Goal: Find specific page/section: Find specific page/section

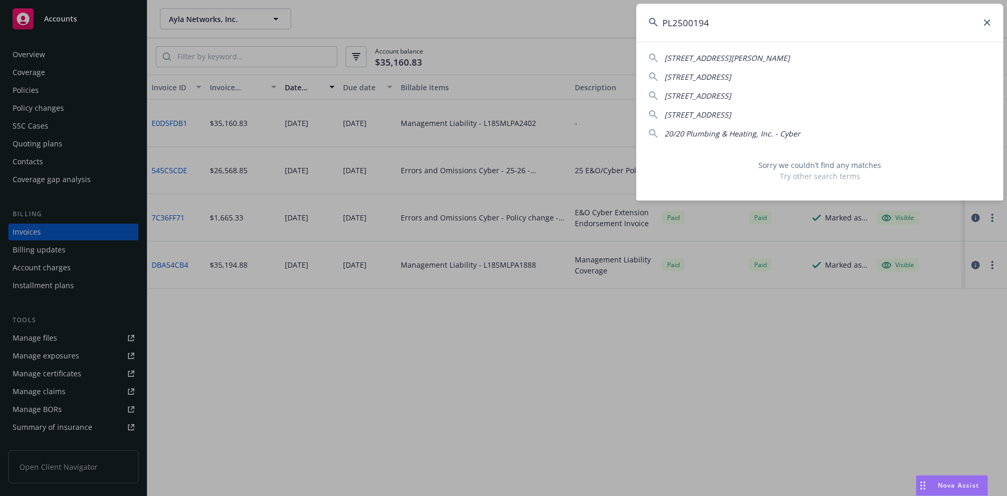
type input "PL2500194"
click at [984, 22] on icon at bounding box center [987, 22] width 6 height 6
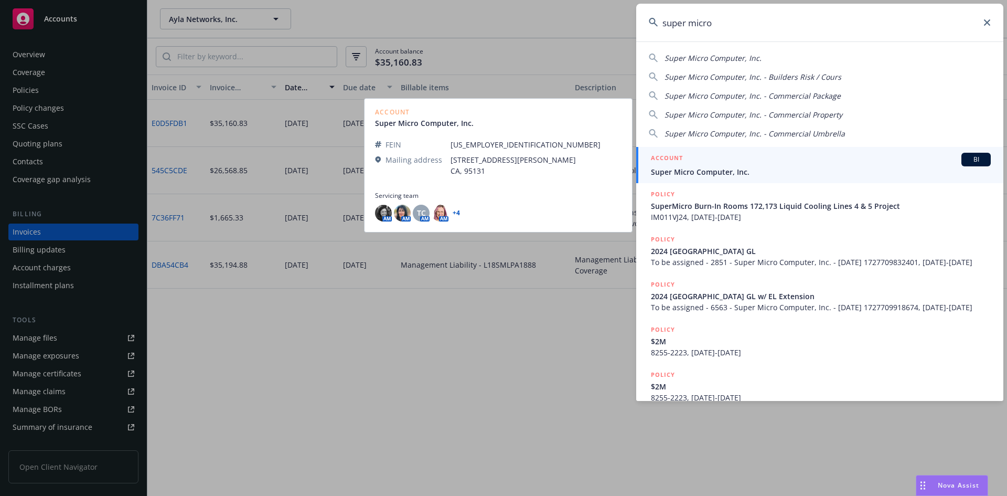
type input "super micro"
click at [801, 163] on div "ACCOUNT BI" at bounding box center [821, 160] width 340 height 14
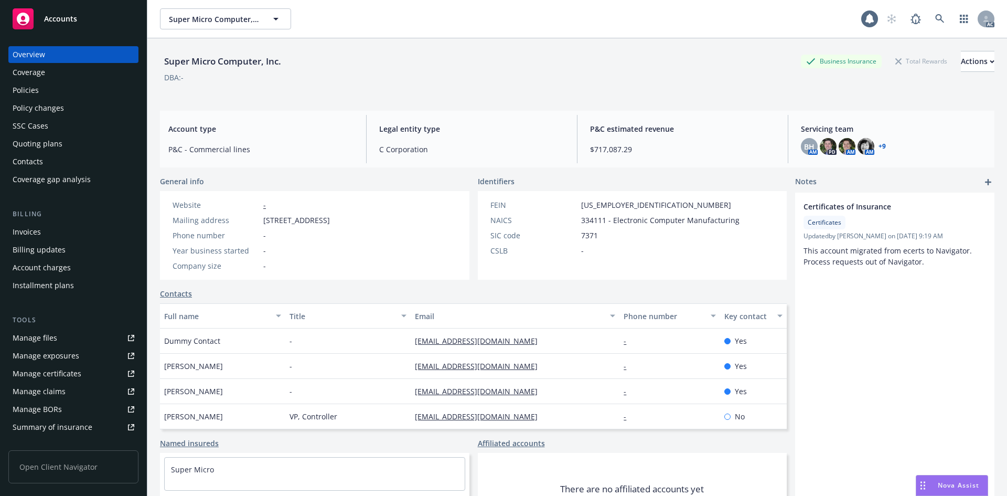
click at [66, 99] on div "Overview Coverage Policies Policy changes SSC Cases Quoting plans Contacts Cove…" at bounding box center [73, 117] width 130 height 142
click at [66, 104] on div "Policy changes" at bounding box center [74, 108] width 122 height 17
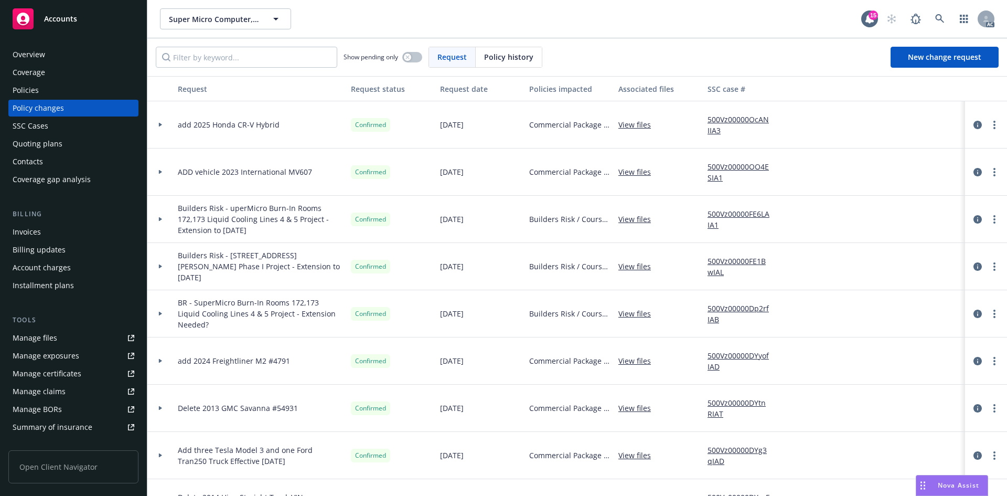
click at [493, 54] on span "Policy history" at bounding box center [508, 56] width 49 height 11
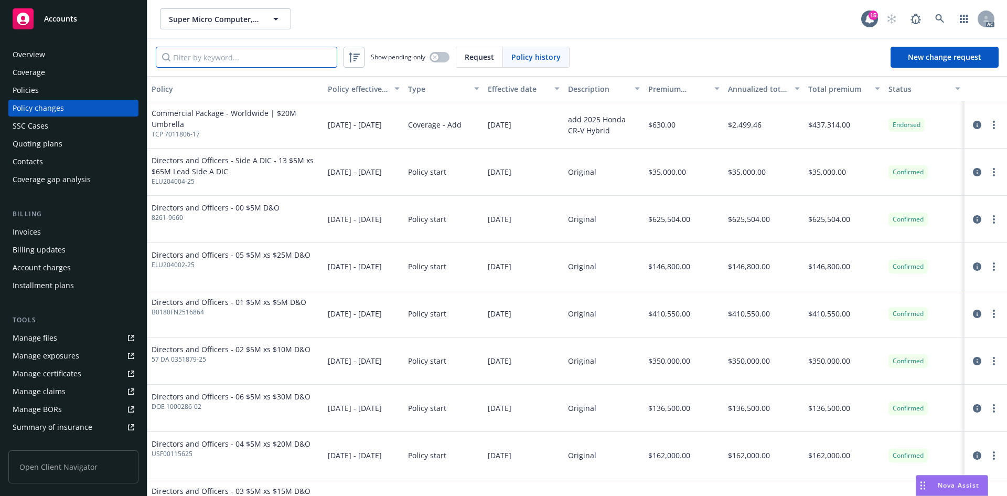
click at [200, 50] on input "Filter by keyword..." at bounding box center [247, 57] width 182 height 21
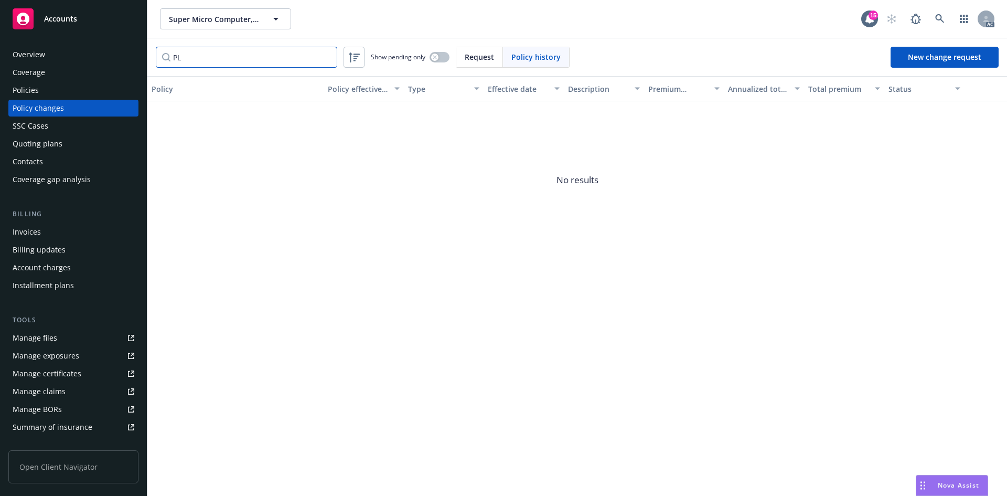
type input "P"
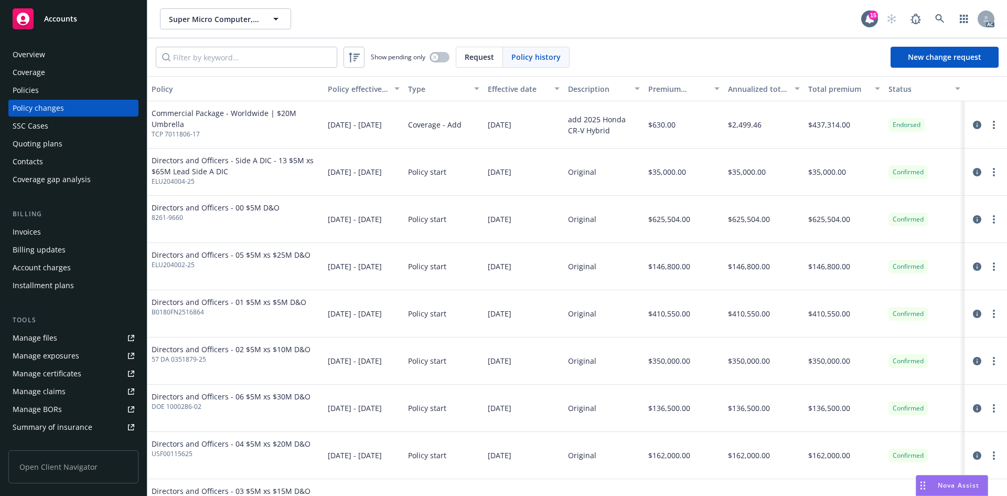
click at [493, 60] on span "Request" at bounding box center [479, 56] width 29 height 11
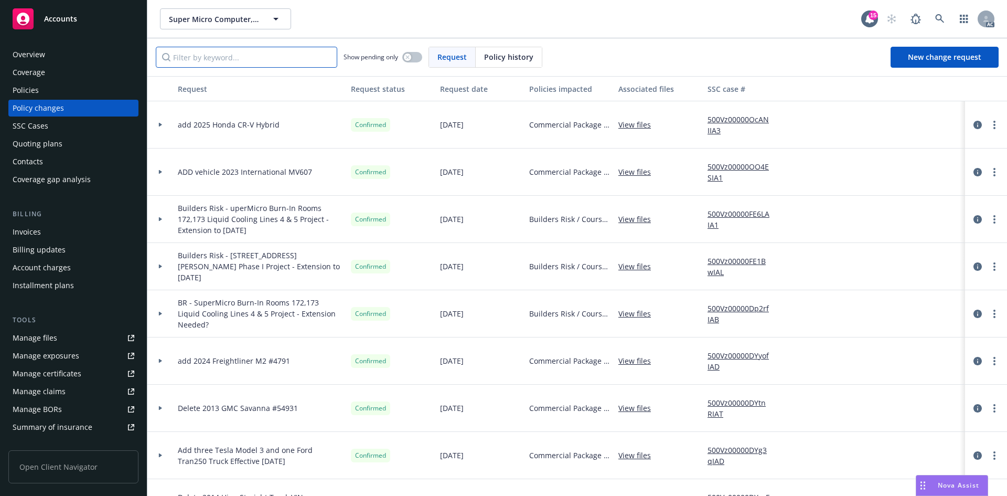
click at [265, 67] on input "Filter by keyword..." at bounding box center [247, 57] width 182 height 21
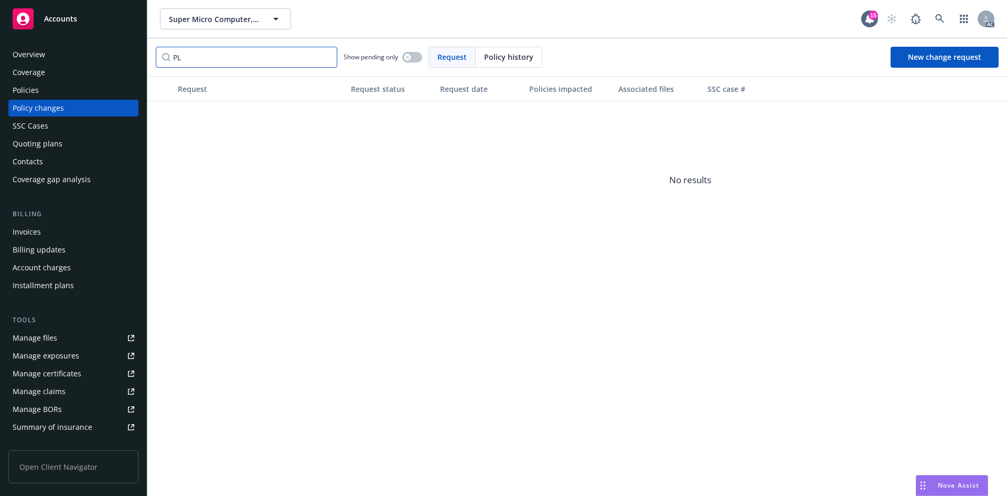
type input "P"
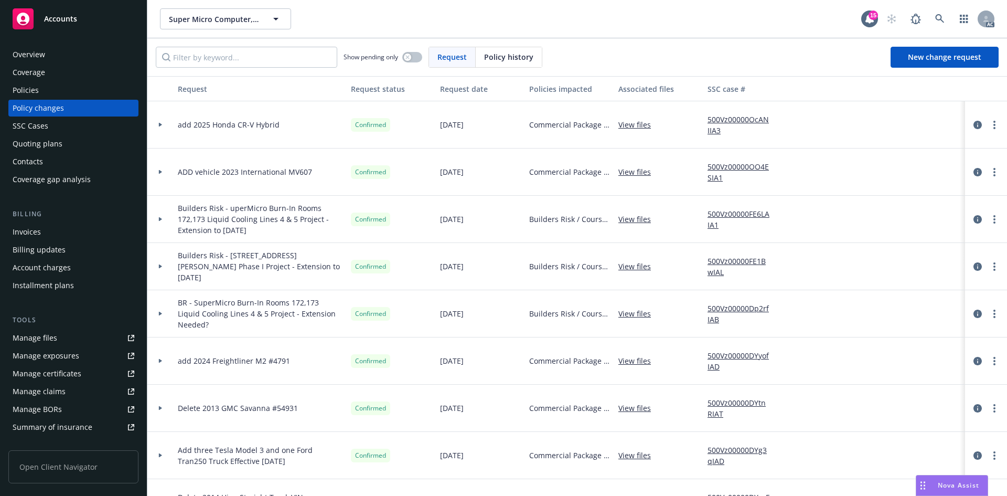
click at [29, 239] on div "Invoices" at bounding box center [27, 231] width 28 height 17
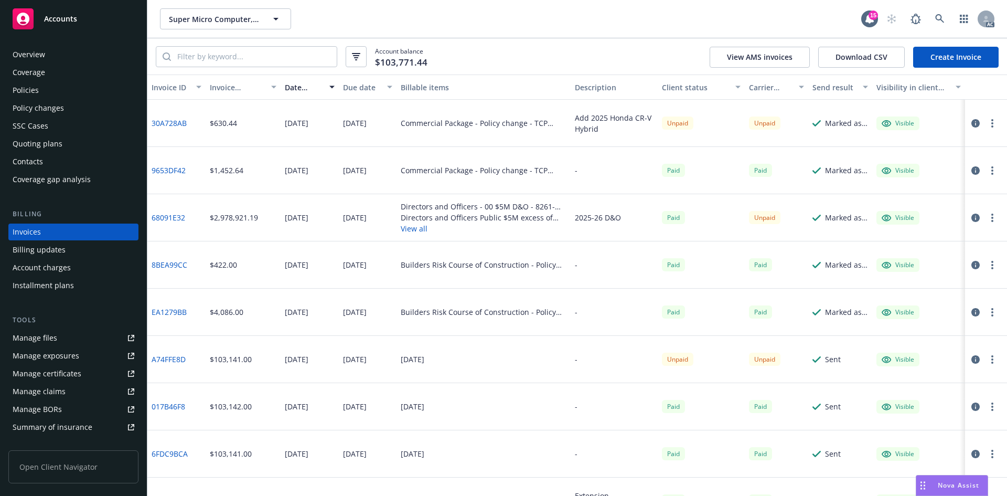
click at [55, 61] on div "Overview" at bounding box center [74, 54] width 122 height 17
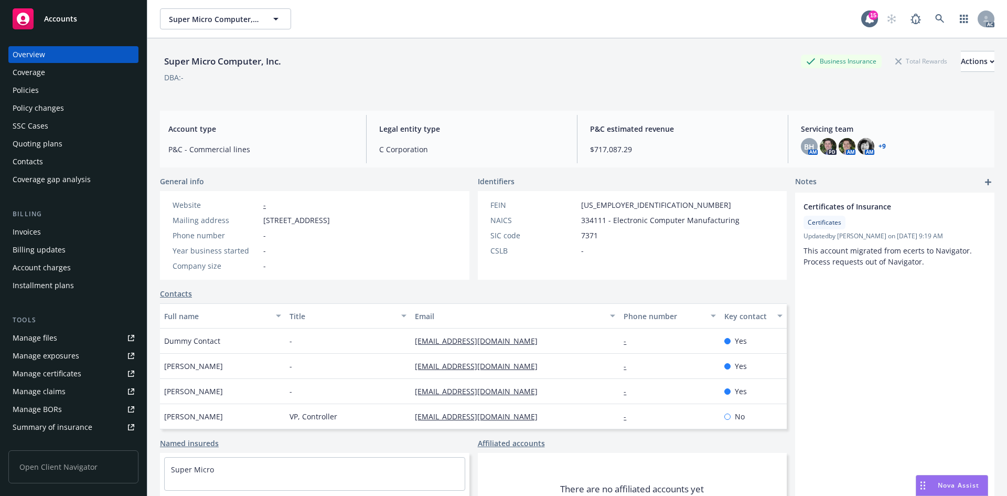
click at [48, 237] on div "Invoices" at bounding box center [74, 231] width 122 height 17
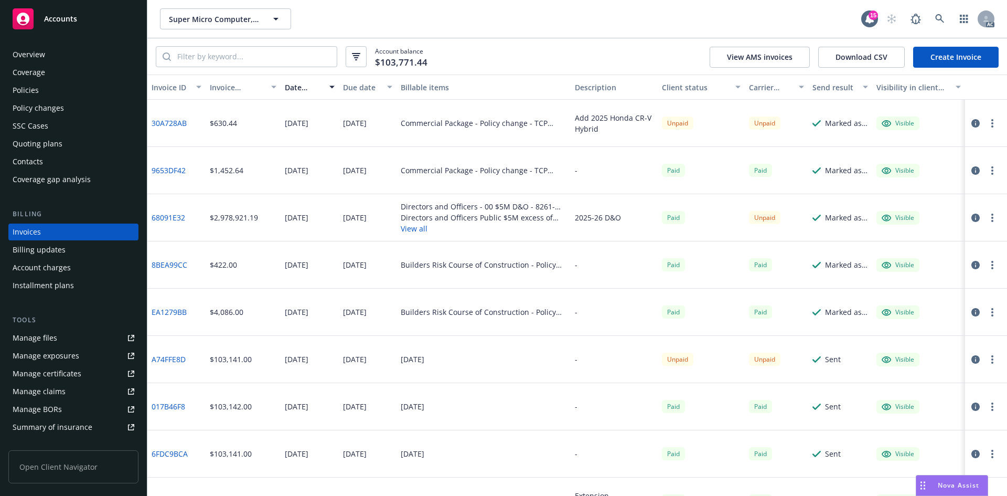
click at [41, 60] on div "Overview" at bounding box center [29, 54] width 33 height 17
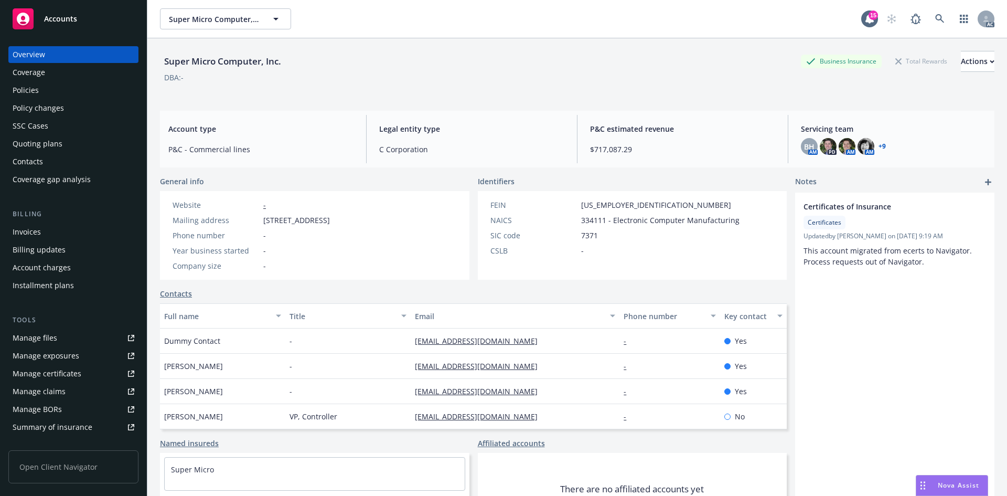
click at [56, 230] on div "Invoices" at bounding box center [74, 231] width 122 height 17
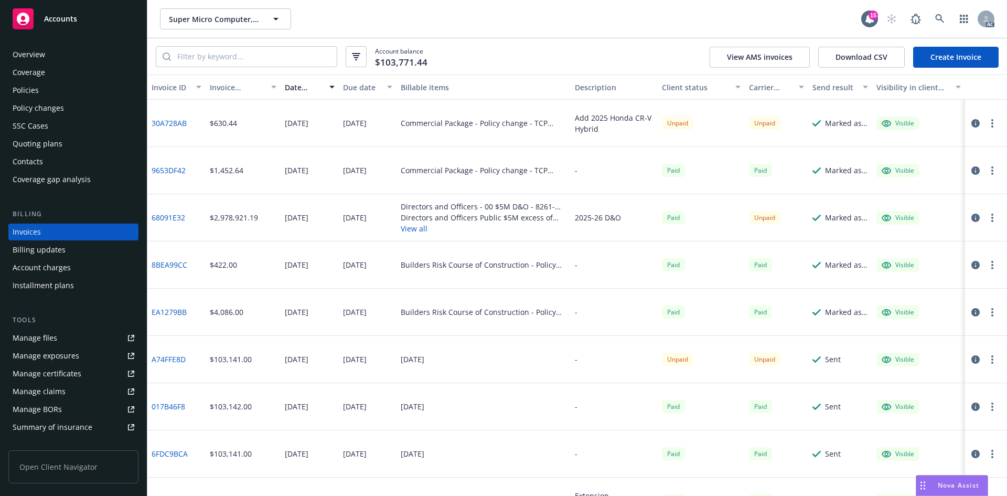
click at [45, 52] on div "Overview" at bounding box center [74, 54] width 122 height 17
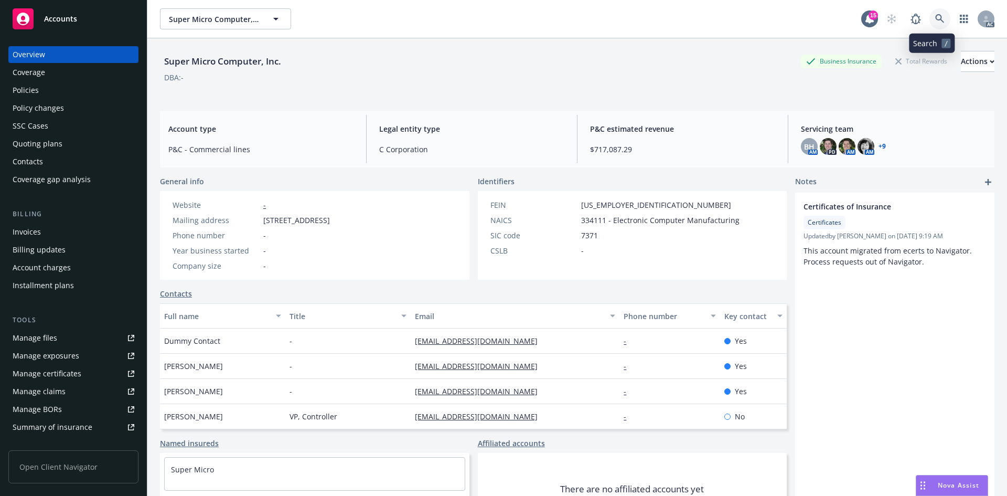
click at [935, 19] on link at bounding box center [940, 18] width 21 height 21
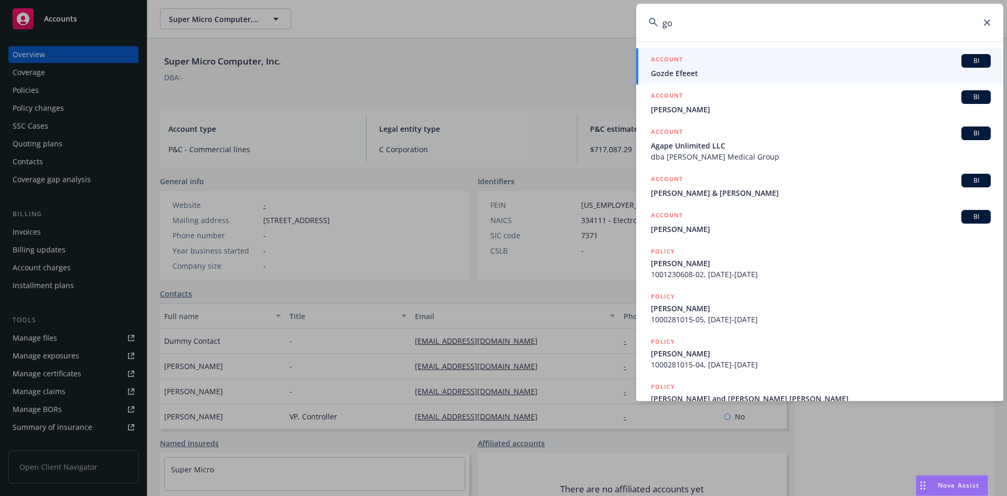
type input "g"
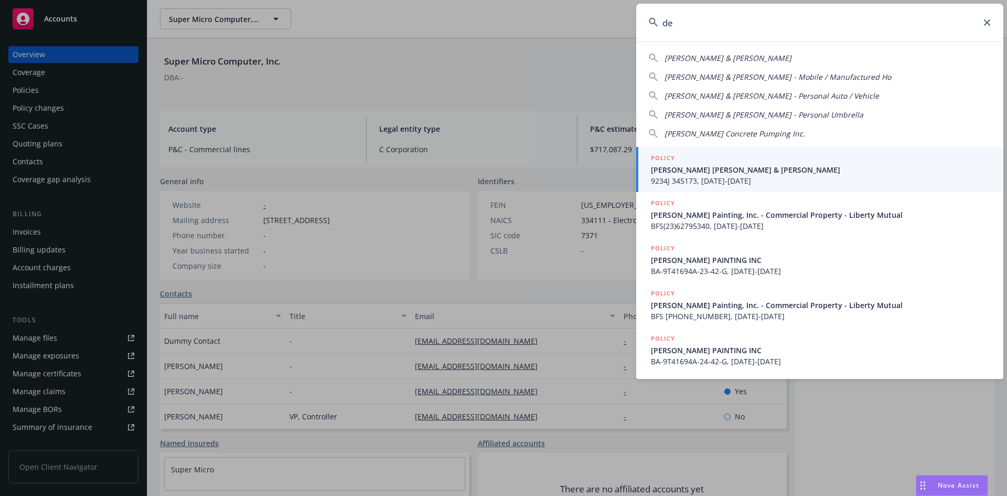
type input "d"
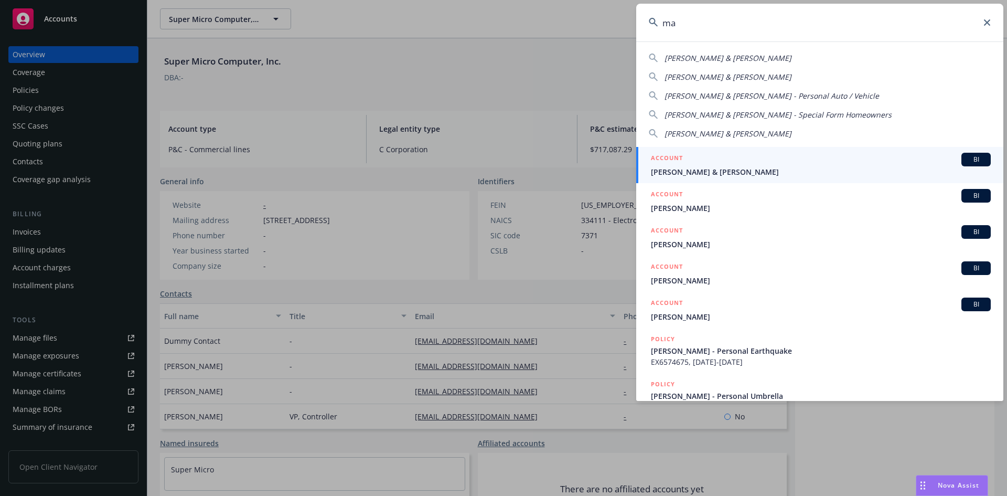
type input "m"
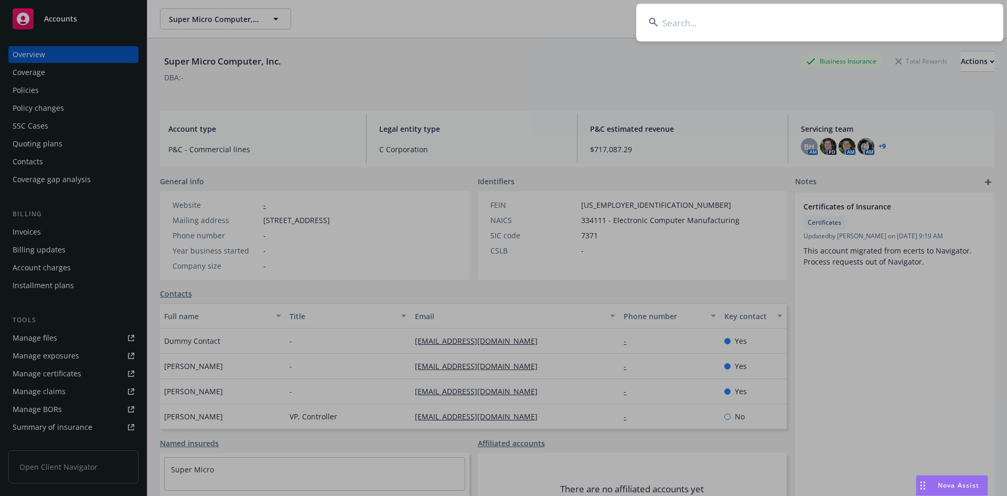
click at [869, 12] on input at bounding box center [819, 23] width 367 height 38
paste input "0H55918"
type input "0H55918"
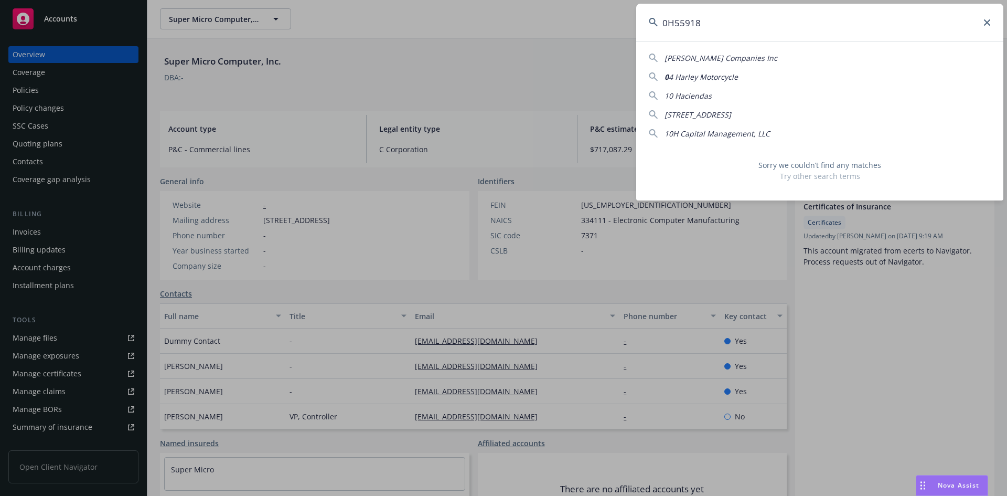
drag, startPoint x: 815, startPoint y: 20, endPoint x: 605, endPoint y: 20, distance: 209.3
click at [605, 20] on div "0H55918 [PERSON_NAME] Companies Inc 0 4 Harley Motorcycle 10 Haciendas [STREET_…" at bounding box center [503, 248] width 1007 height 496
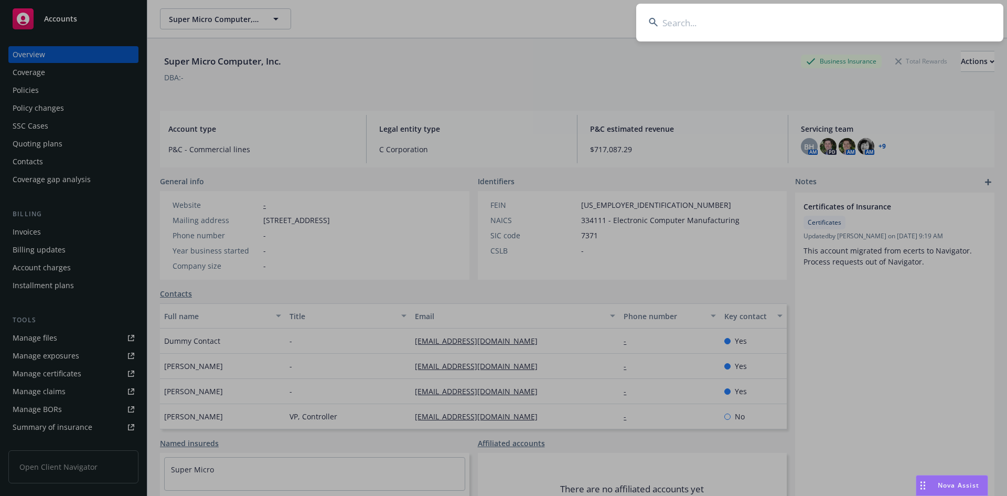
click at [808, 36] on input at bounding box center [819, 23] width 367 height 38
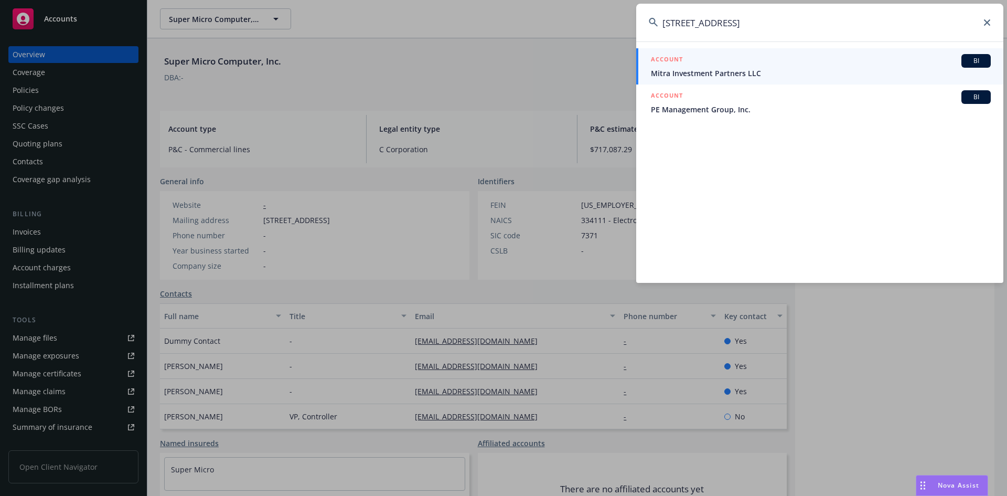
type input "[STREET_ADDRESS]"
click at [757, 73] on span "Mitra Investment Partners LLC" at bounding box center [821, 73] width 340 height 11
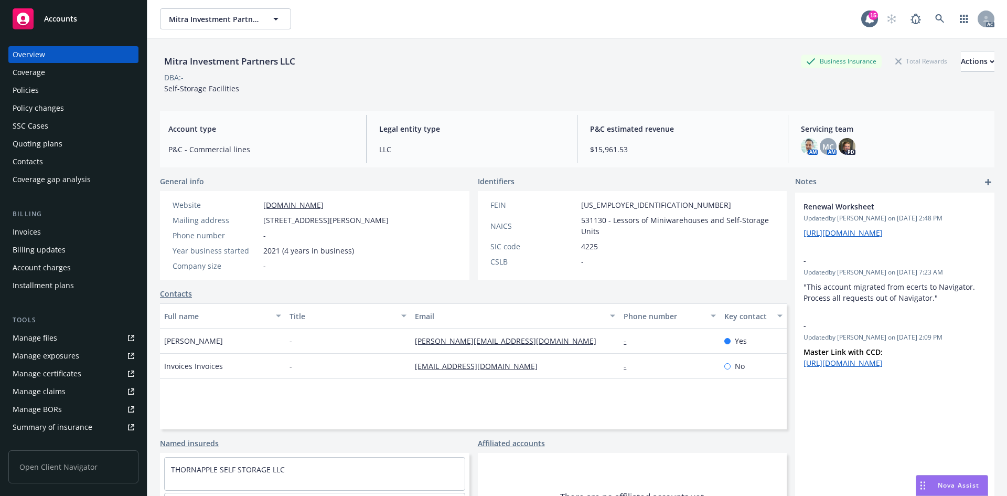
click at [66, 231] on div "Invoices" at bounding box center [74, 231] width 122 height 17
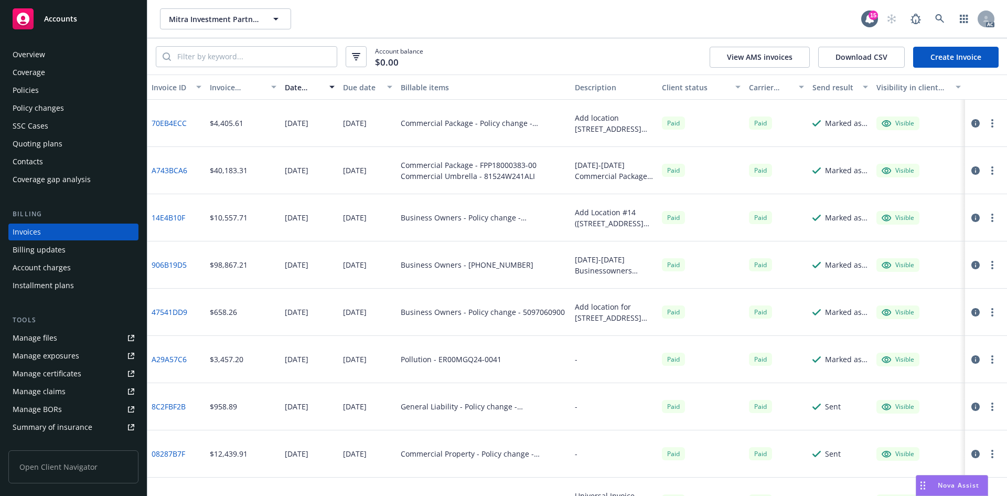
click at [67, 43] on div "Overview Coverage Policies Policy changes SSC Cases Quoting plans Contacts Cove…" at bounding box center [73, 265] width 147 height 462
click at [69, 48] on div "Overview" at bounding box center [74, 54] width 122 height 17
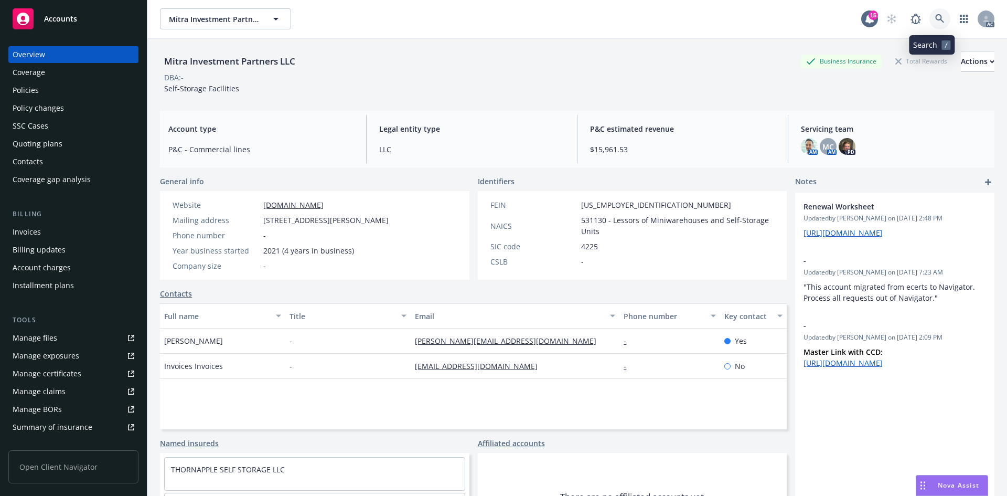
click at [939, 23] on link at bounding box center [940, 18] width 21 height 21
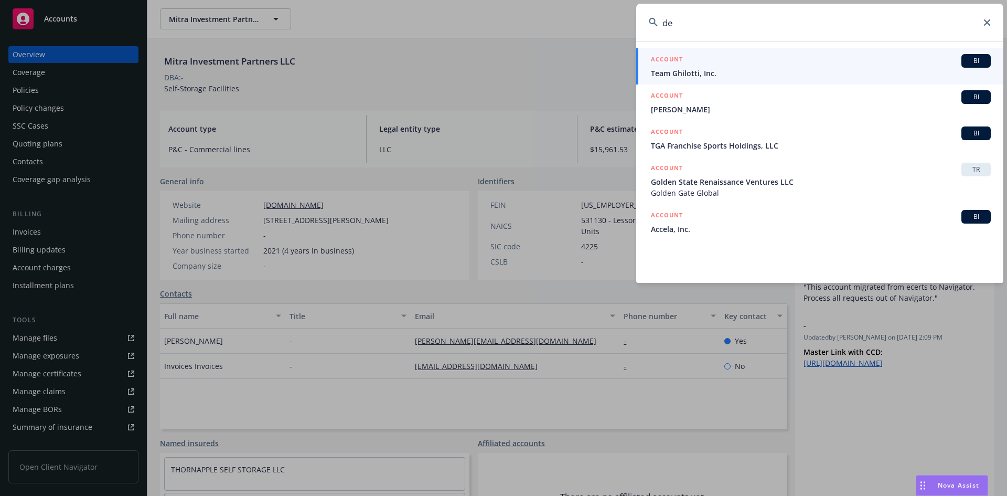
type input "d"
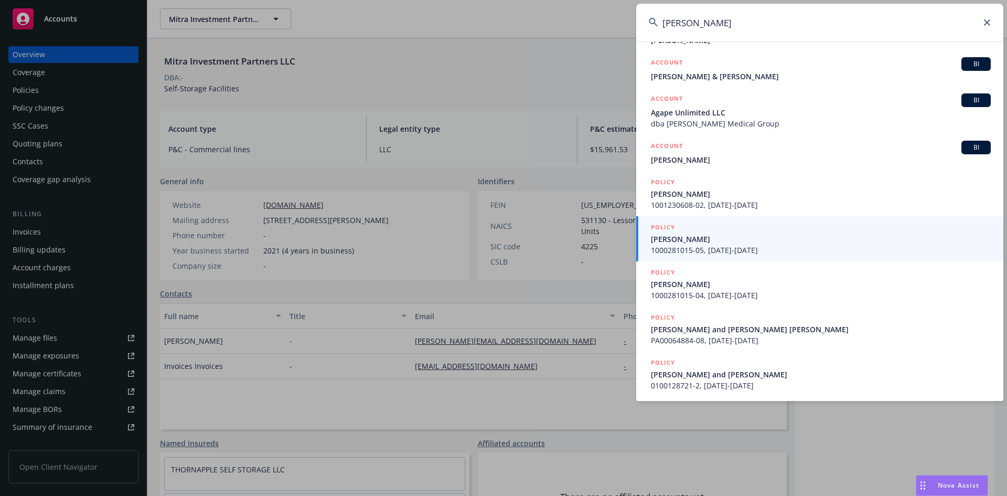
scroll to position [71, 0]
click at [983, 22] on input "[PERSON_NAME]" at bounding box center [819, 23] width 367 height 38
type input "[PERSON_NAME]"
click at [986, 20] on icon at bounding box center [987, 22] width 6 height 6
